Goal: Task Accomplishment & Management: Contribute content

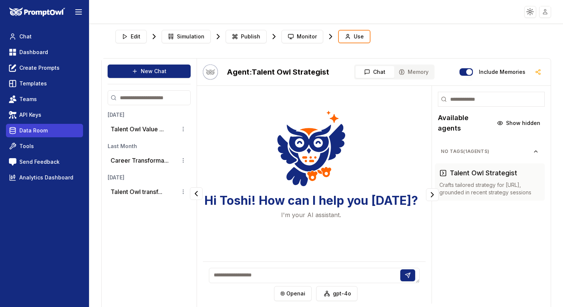
click at [42, 128] on span "Data Room" at bounding box center [33, 130] width 28 height 7
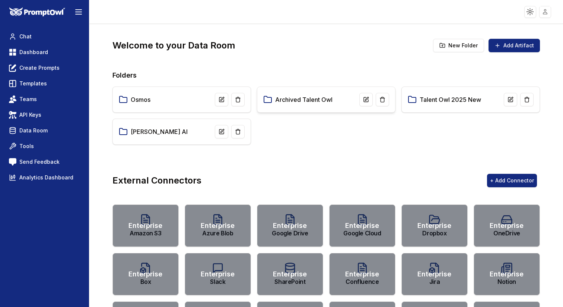
click at [323, 97] on link "Archived Talent Owl" at bounding box center [303, 99] width 57 height 9
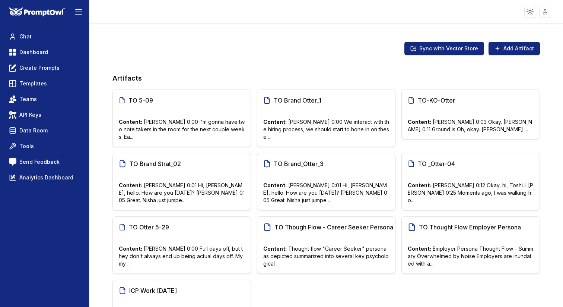
click at [323, 97] on div "TO Brand Otter_1" at bounding box center [326, 100] width 126 height 9
click at [522, 47] on button "Add Artifact" at bounding box center [514, 48] width 51 height 13
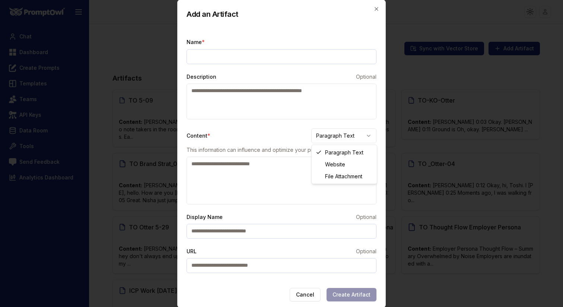
click at [344, 135] on body "Toggle theme Toggle user menu Chat Dashboard Create Prompts Templates Teams API…" at bounding box center [281, 153] width 563 height 307
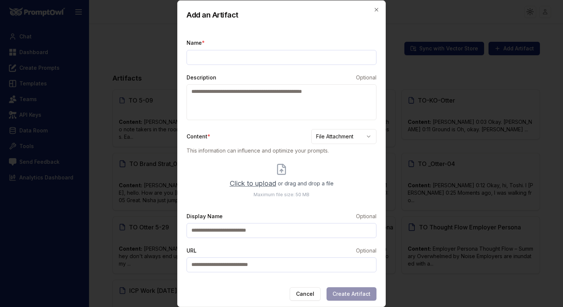
click at [260, 186] on span "Click to upload" at bounding box center [253, 183] width 47 height 10
click at [0, 0] on input "Click to upload or drag and drop a file Maximum file size: 50 MB" at bounding box center [0, 0] width 0 height 0
click at [263, 184] on span "Click to upload" at bounding box center [253, 183] width 47 height 10
click at [0, 0] on input "Click to upload or drag and drop a file Maximum file size: 50 MB" at bounding box center [0, 0] width 0 height 0
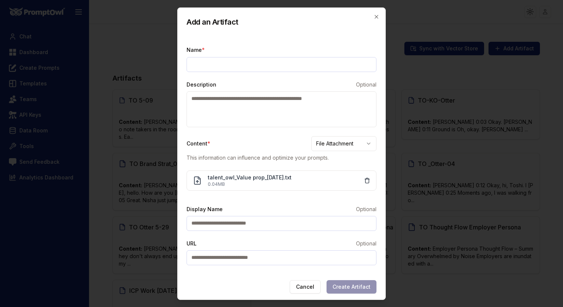
click at [284, 63] on input "Name *" at bounding box center [282, 64] width 190 height 15
paste input "**********"
type input "**********"
click at [364, 285] on button "Create Artifact" at bounding box center [352, 286] width 50 height 13
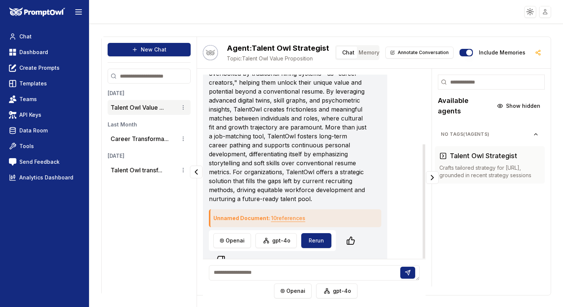
scroll to position [112, 0]
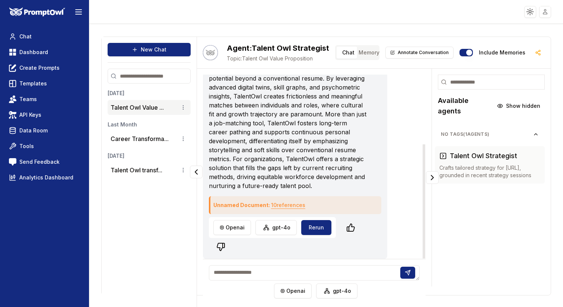
click at [289, 205] on button "10 reference s" at bounding box center [288, 205] width 34 height 12
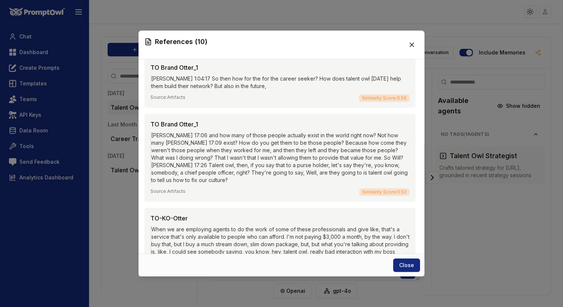
scroll to position [0, 0]
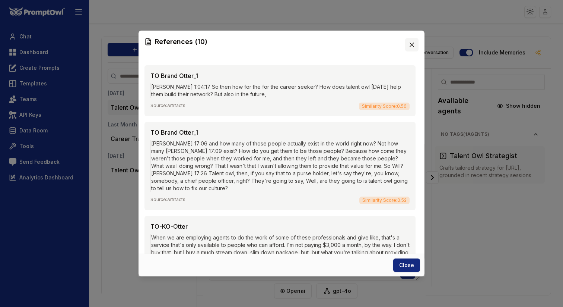
click at [413, 45] on icon at bounding box center [411, 44] width 7 height 7
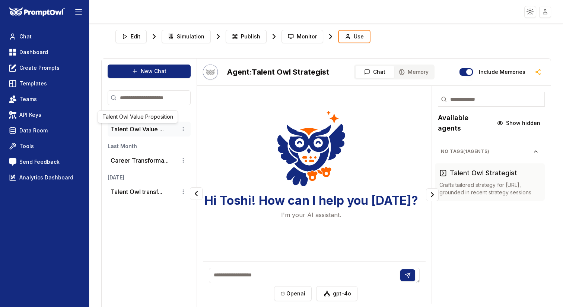
click at [141, 130] on button "Talent Owl Value ..." at bounding box center [137, 128] width 53 height 9
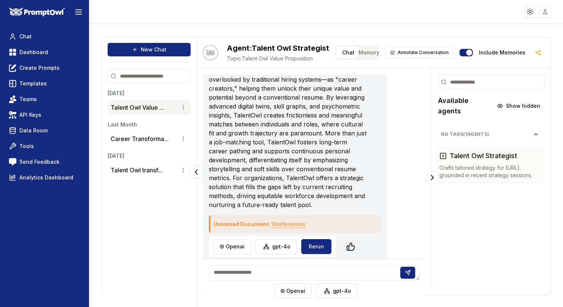
scroll to position [112, 0]
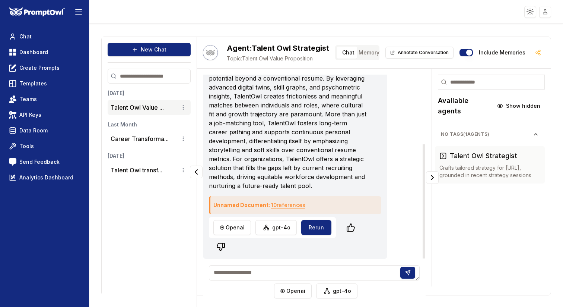
click at [291, 206] on button "10 reference s" at bounding box center [288, 205] width 34 height 12
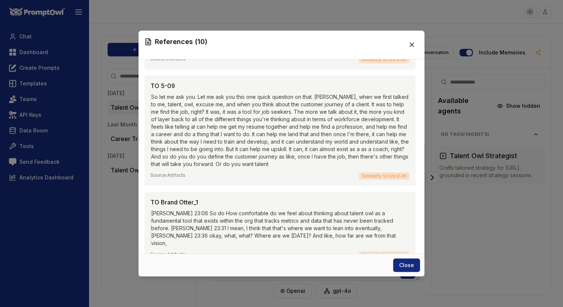
scroll to position [788, 0]
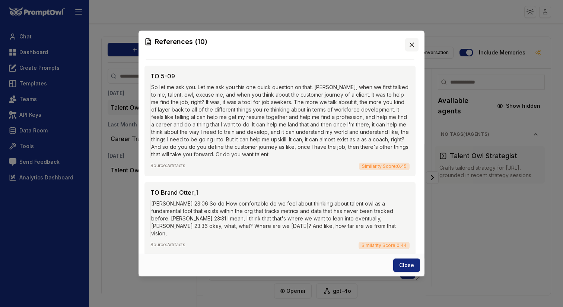
click at [409, 42] on icon at bounding box center [411, 44] width 7 height 7
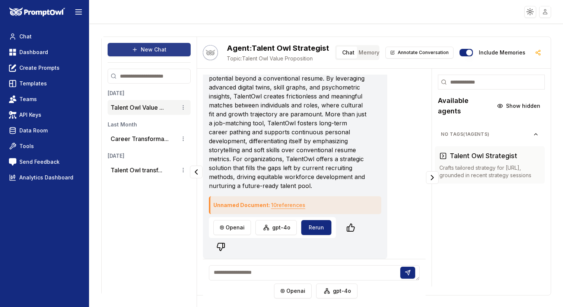
click at [167, 48] on button "New Chat" at bounding box center [149, 49] width 83 height 13
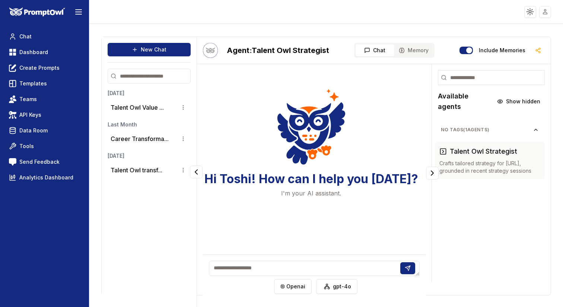
click at [337, 267] on textarea at bounding box center [314, 267] width 211 height 15
type textarea "**********"
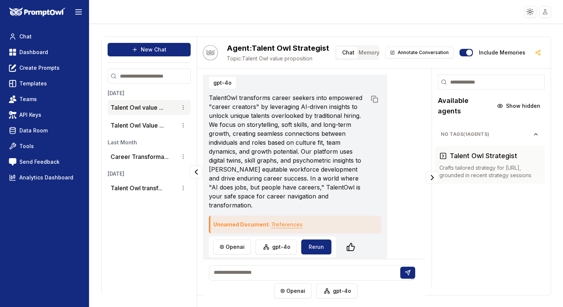
scroll to position [40, 0]
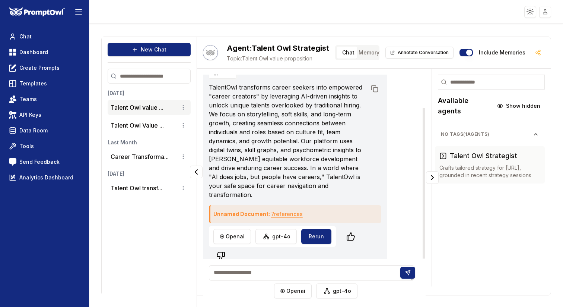
click at [289, 208] on button "7 reference s" at bounding box center [287, 214] width 32 height 12
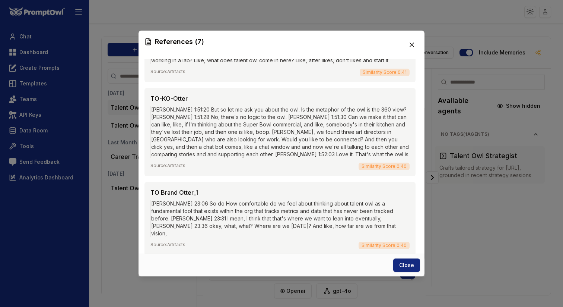
scroll to position [439, 0]
click at [412, 44] on icon at bounding box center [412, 45] width 4 height 4
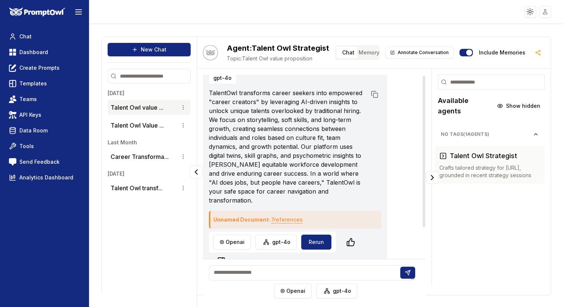
scroll to position [0, 0]
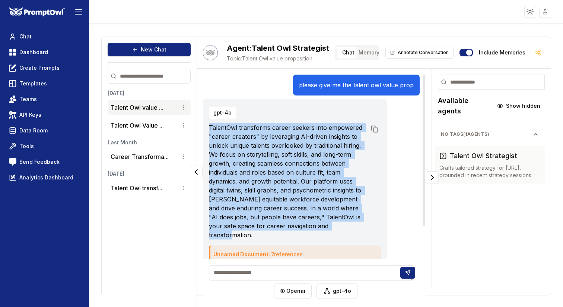
drag, startPoint x: 209, startPoint y: 127, endPoint x: 365, endPoint y: 226, distance: 184.3
click at [365, 226] on div "TalentOwl transforms career seekers into empowered "career creators" by leverag…" at bounding box center [295, 181] width 172 height 116
copy p "TalentOwl transforms career seekers into empowered "career creators" by leverag…"
click at [354, 223] on p "TalentOwl transforms career seekers into empowered "career creators" by leverag…" at bounding box center [288, 181] width 158 height 116
